Goal: Use online tool/utility: Utilize a website feature to perform a specific function

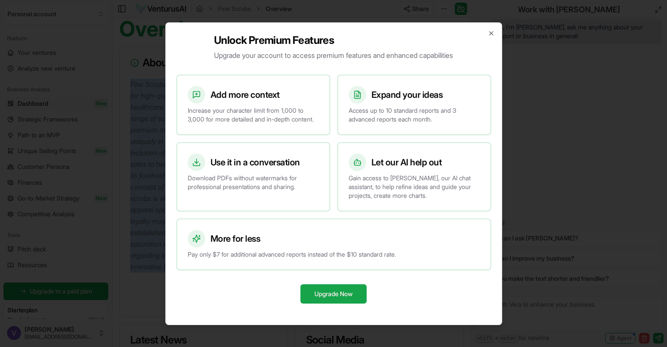
scroll to position [104, 0]
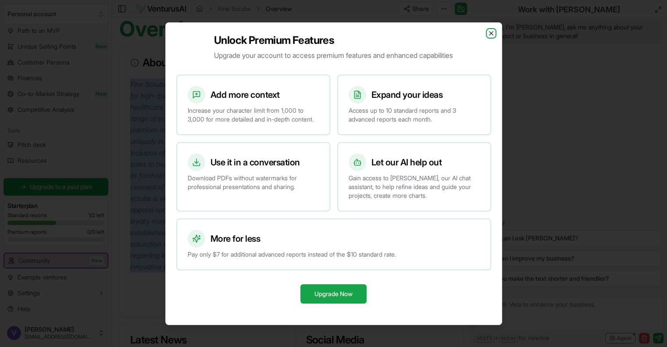
click at [490, 32] on icon "button" at bounding box center [492, 34] width 4 height 4
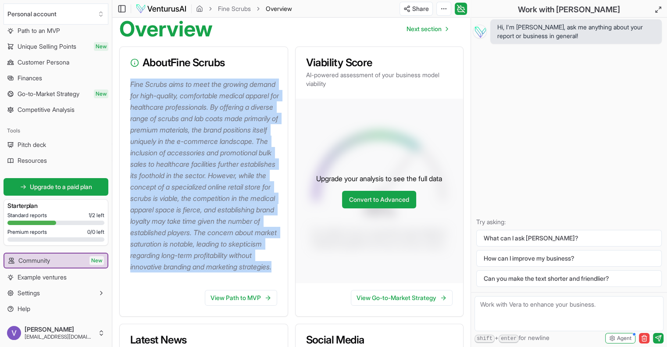
scroll to position [0, 0]
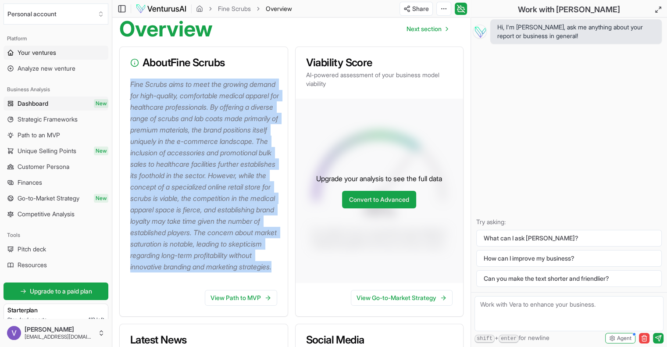
click at [48, 51] on span "Your ventures" at bounding box center [37, 52] width 39 height 9
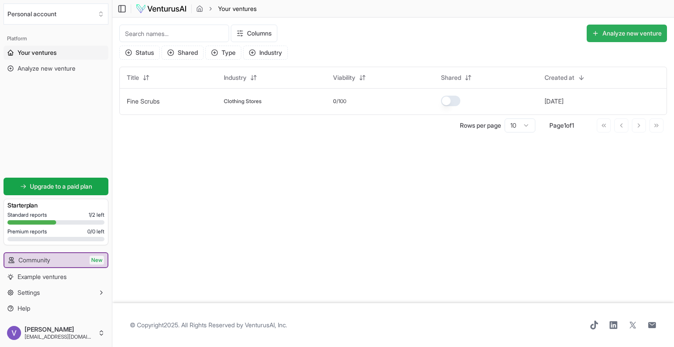
click at [632, 33] on button "Analyze new venture" at bounding box center [626, 34] width 80 height 18
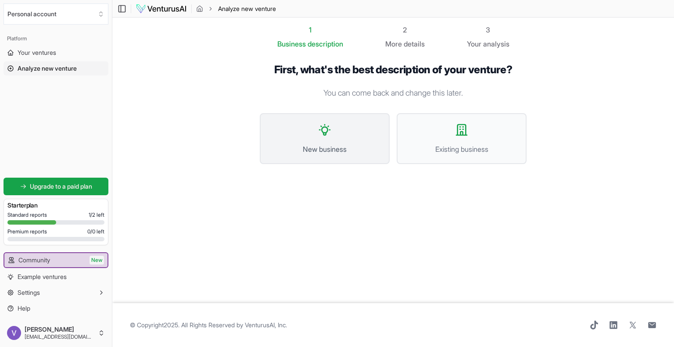
click at [333, 135] on button "New business" at bounding box center [325, 138] width 130 height 51
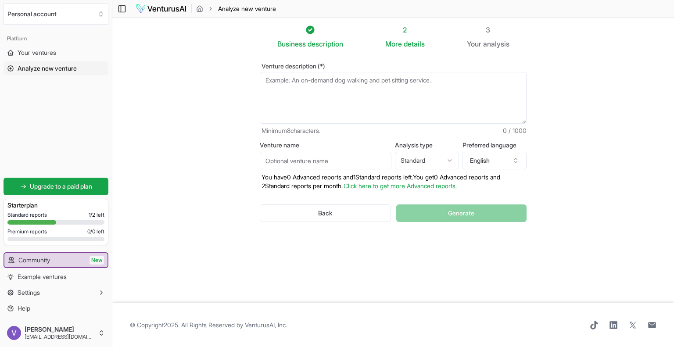
click at [345, 86] on textarea "Venture description (*)" at bounding box center [393, 98] width 267 height 52
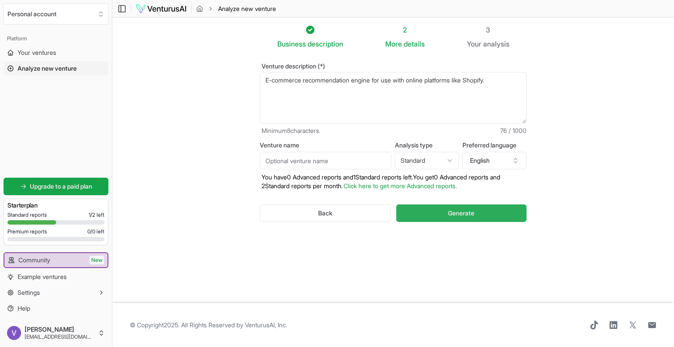
type textarea "E-commerce recommendation engine for use with online platforms like Shopify."
click at [464, 214] on span "Generate" at bounding box center [461, 213] width 26 height 9
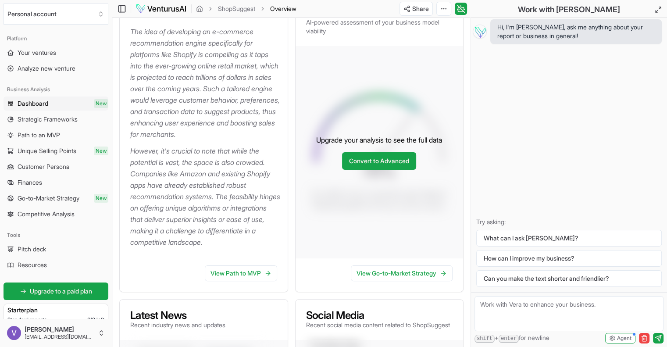
scroll to position [158, 0]
